Goal: Task Accomplishment & Management: Manage account settings

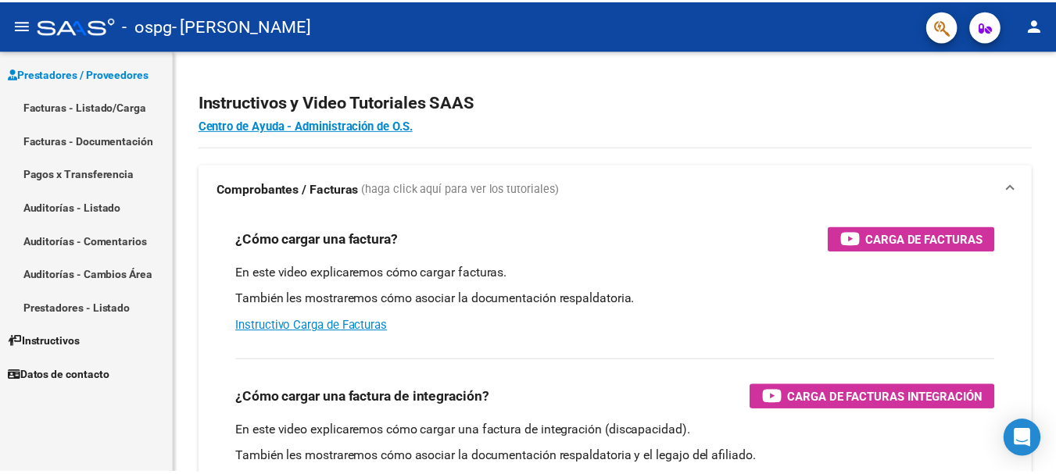
scroll to position [27, 0]
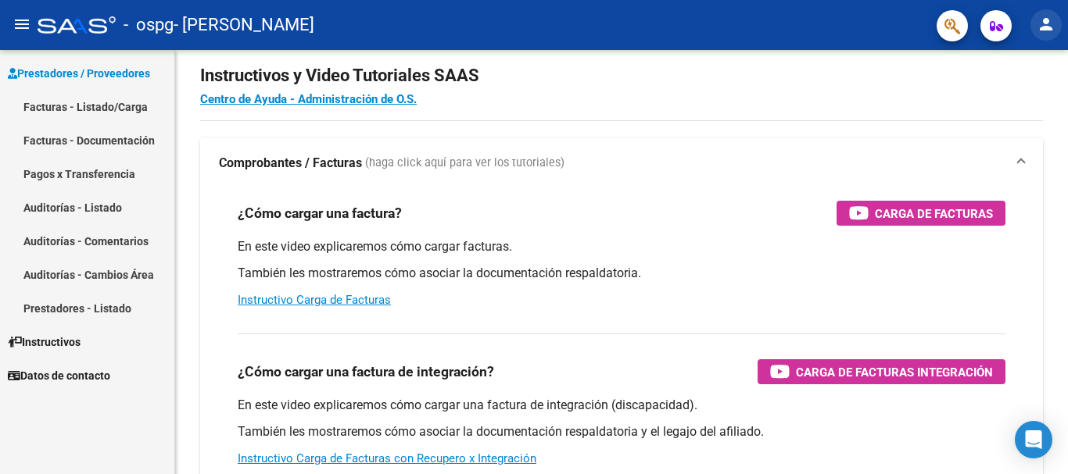
click at [1047, 26] on mat-icon "person" at bounding box center [1045, 24] width 19 height 19
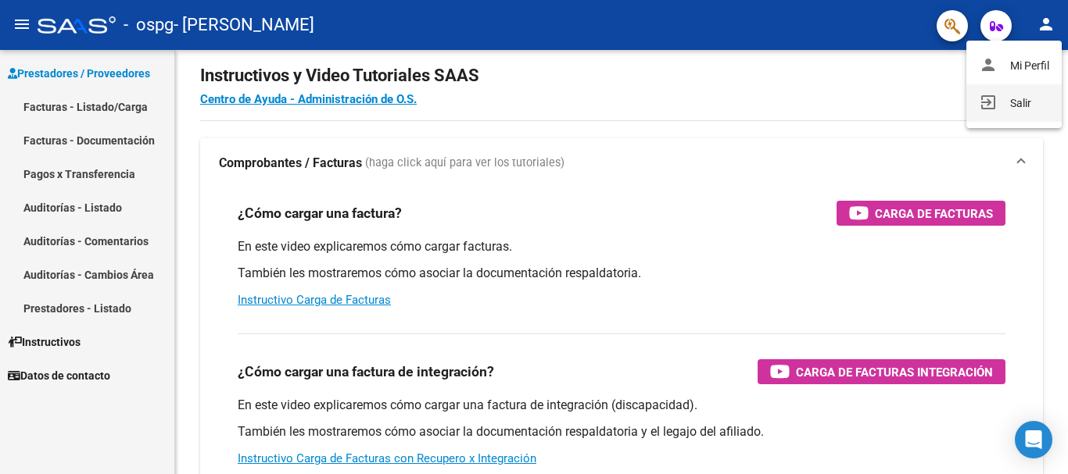
click at [1009, 88] on button "exit_to_app Salir" at bounding box center [1013, 103] width 95 height 38
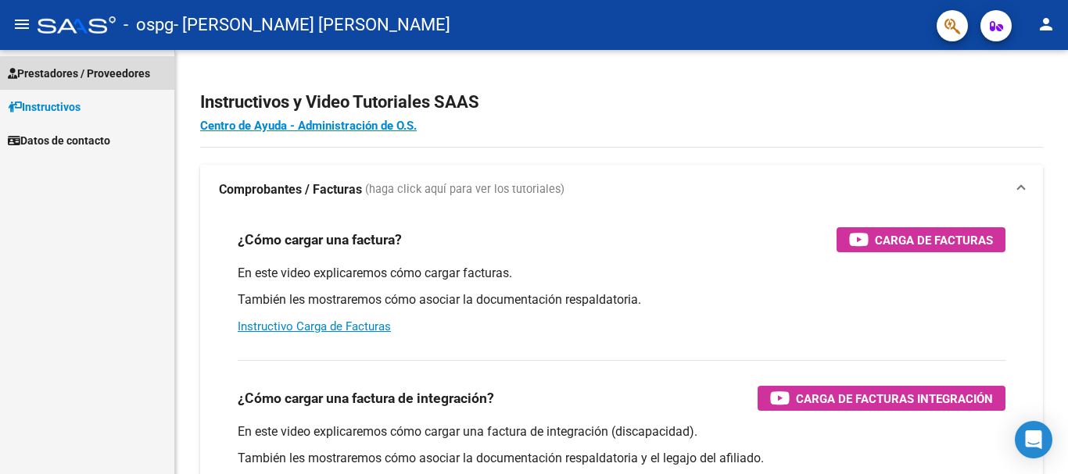
click at [98, 75] on span "Prestadores / Proveedores" at bounding box center [79, 73] width 142 height 17
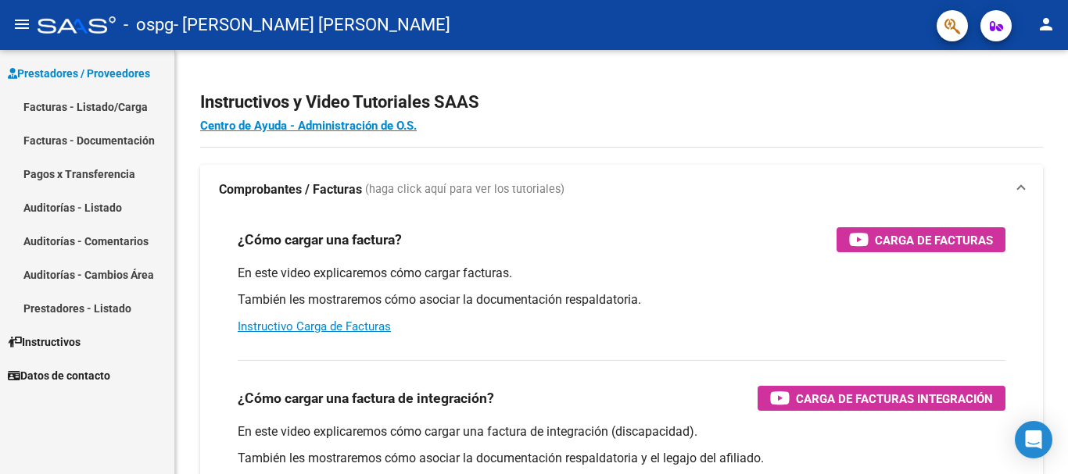
click at [91, 102] on link "Facturas - Listado/Carga" at bounding box center [87, 107] width 174 height 34
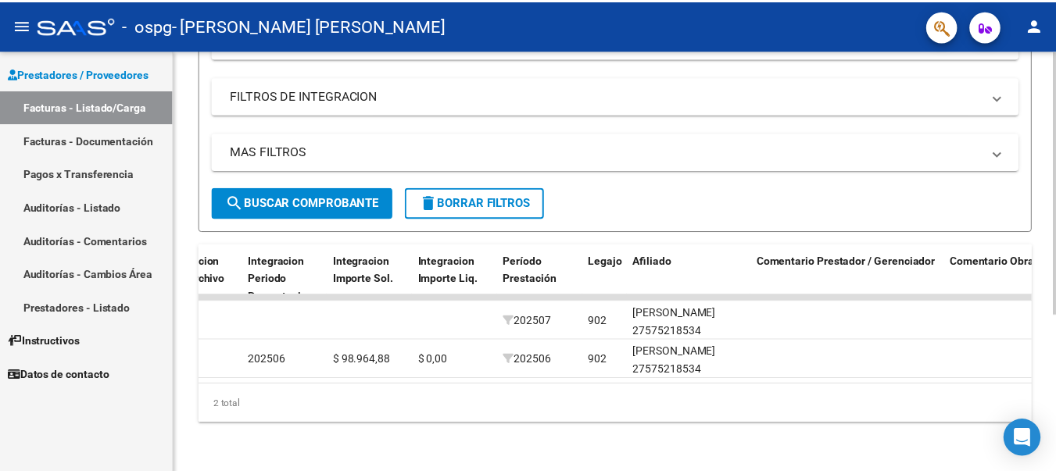
scroll to position [0, 1719]
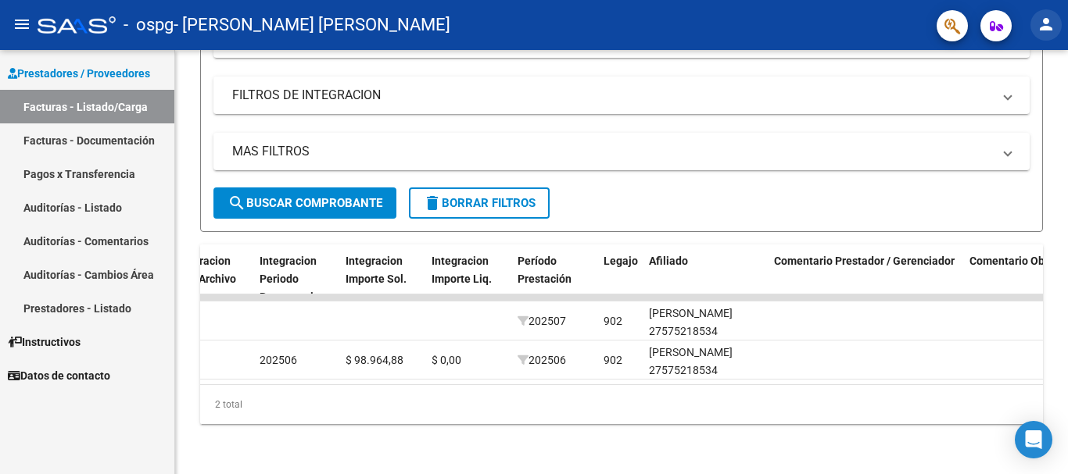
click at [1043, 27] on mat-icon "person" at bounding box center [1045, 24] width 19 height 19
click at [991, 112] on button "exit_to_app Salir" at bounding box center [1013, 103] width 95 height 38
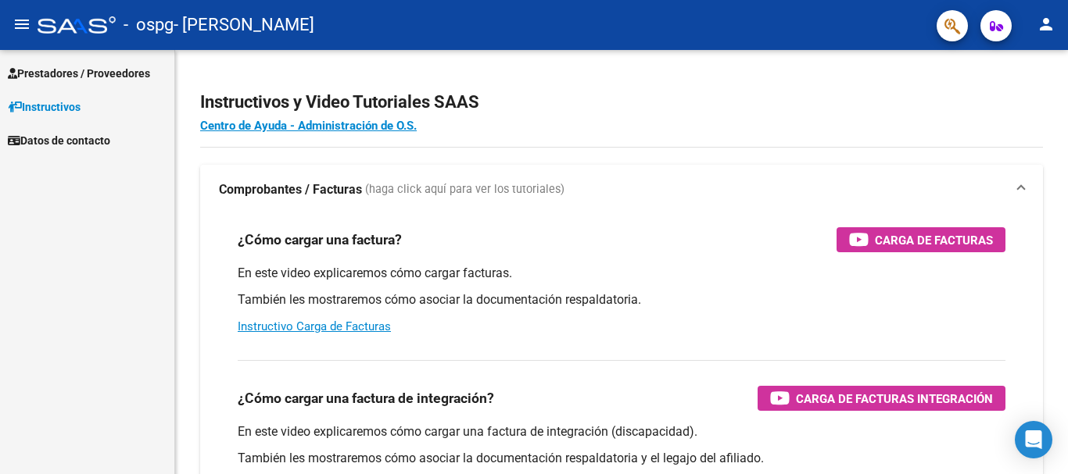
click at [94, 72] on span "Prestadores / Proveedores" at bounding box center [79, 73] width 142 height 17
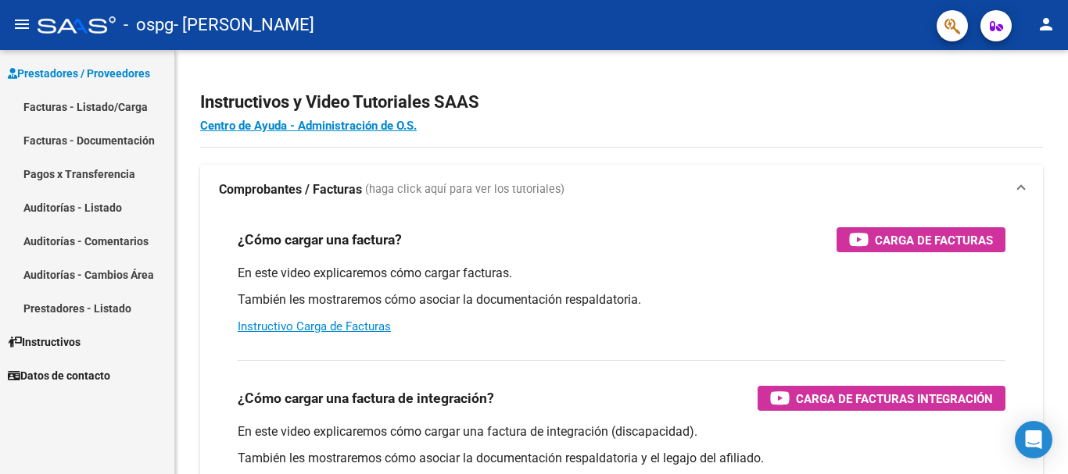
click at [87, 106] on link "Facturas - Listado/Carga" at bounding box center [87, 107] width 174 height 34
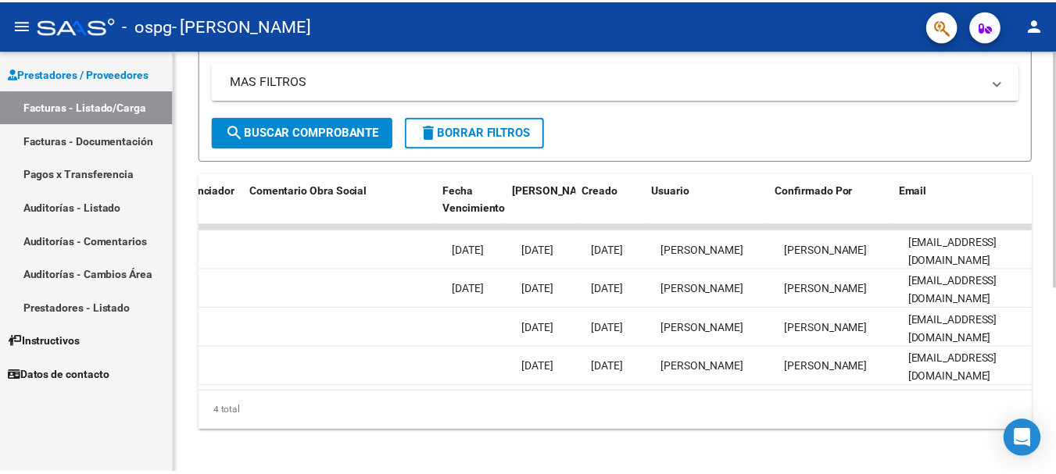
scroll to position [0, 2452]
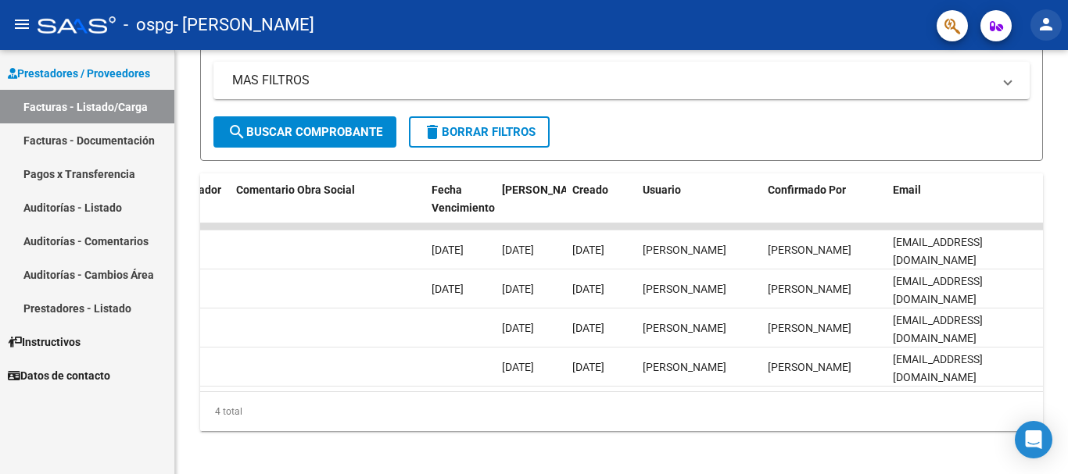
click at [1049, 35] on button "person" at bounding box center [1045, 24] width 31 height 31
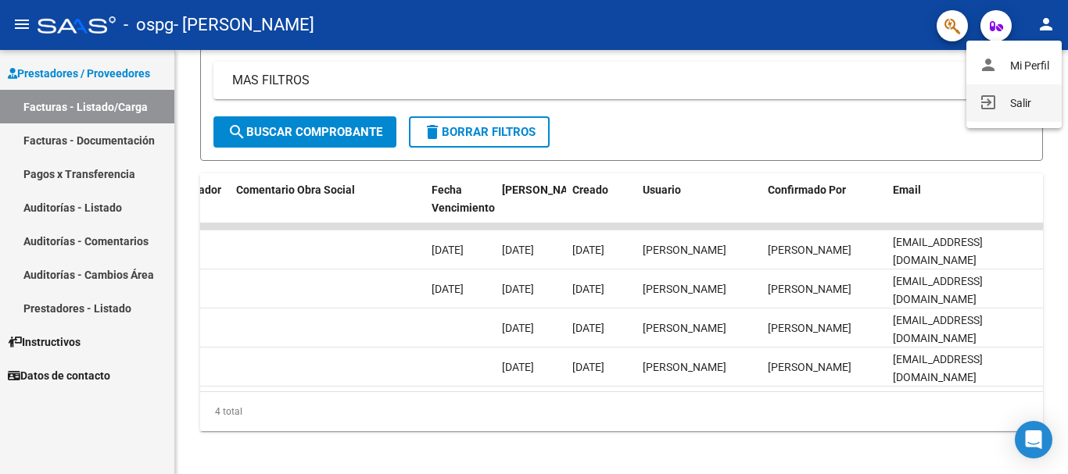
click at [1019, 104] on button "exit_to_app Salir" at bounding box center [1013, 103] width 95 height 38
